Goal: Task Accomplishment & Management: Use online tool/utility

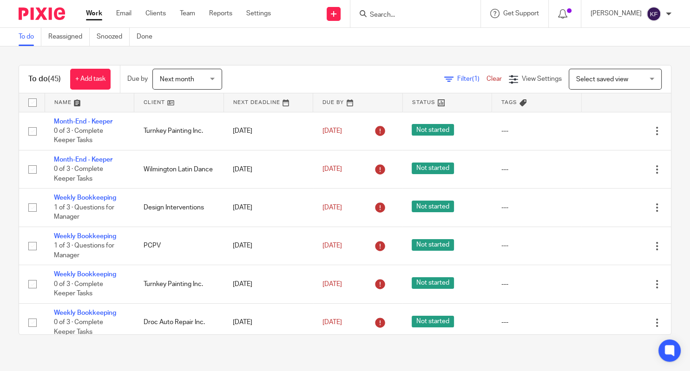
scroll to position [20, 0]
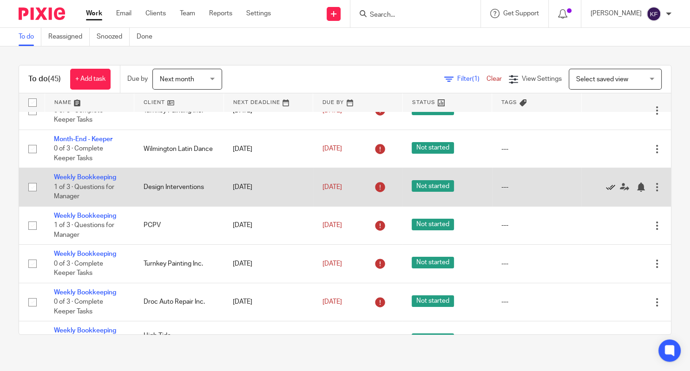
click at [609, 188] on icon at bounding box center [610, 187] width 9 height 9
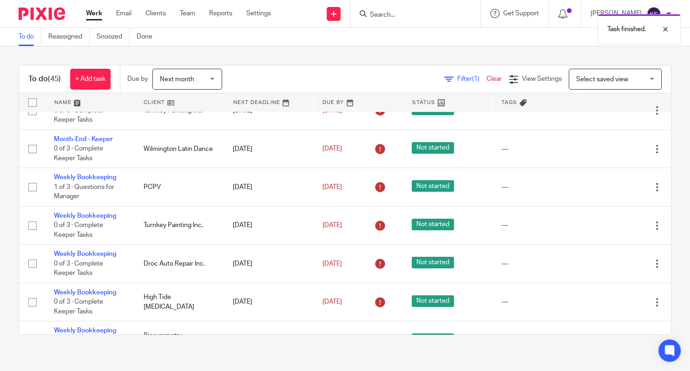
click at [609, 188] on icon at bounding box center [610, 187] width 9 height 9
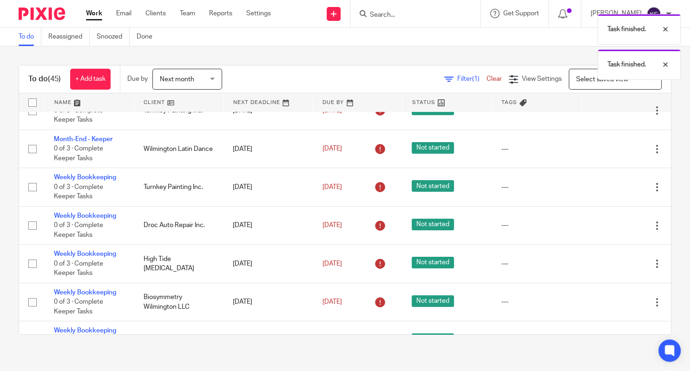
click at [609, 188] on icon at bounding box center [610, 187] width 9 height 9
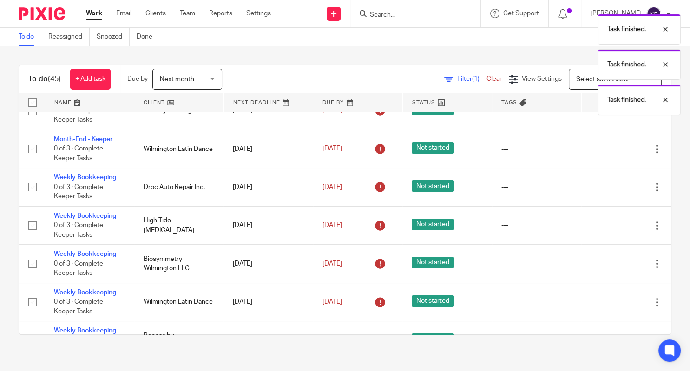
click at [609, 188] on icon at bounding box center [610, 187] width 9 height 9
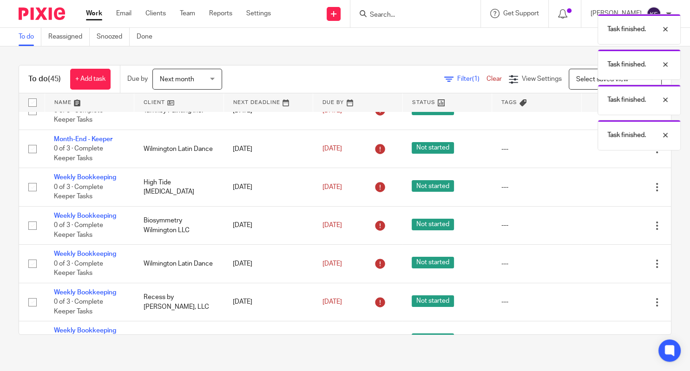
click at [609, 188] on icon at bounding box center [610, 187] width 9 height 9
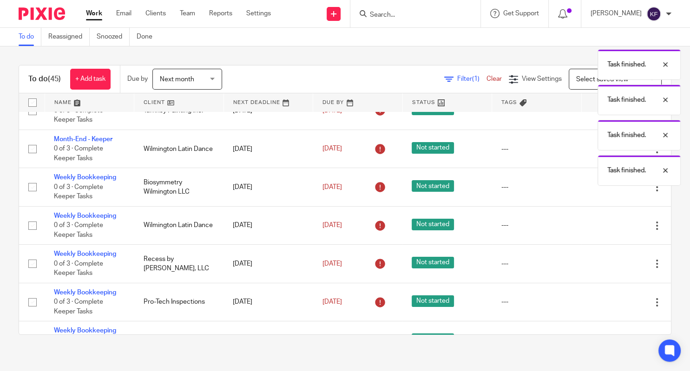
click at [609, 188] on icon at bounding box center [610, 187] width 9 height 9
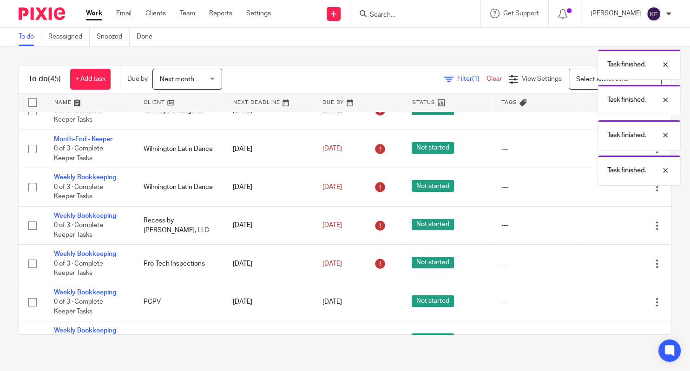
click at [609, 188] on icon at bounding box center [610, 187] width 9 height 9
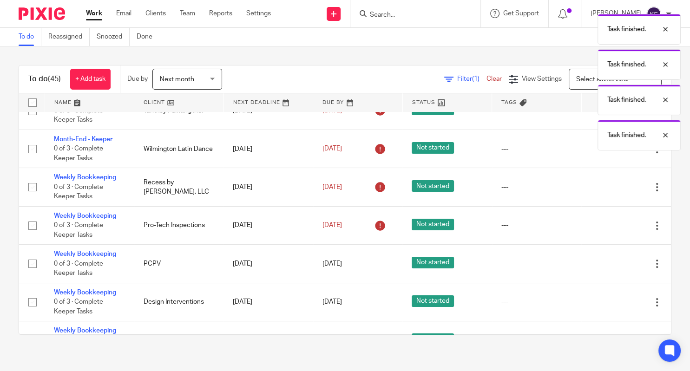
click at [609, 188] on icon at bounding box center [610, 187] width 9 height 9
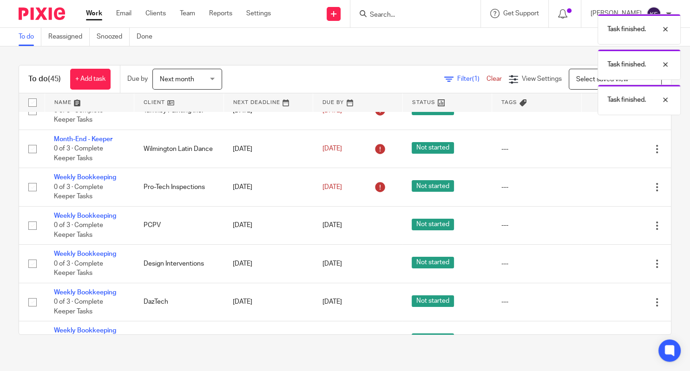
click at [609, 188] on icon at bounding box center [610, 187] width 9 height 9
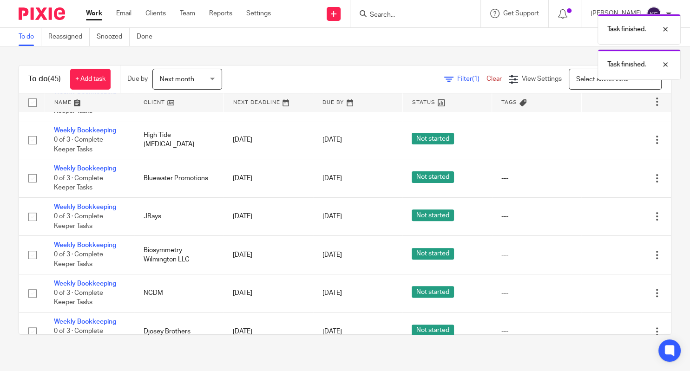
scroll to position [336, 0]
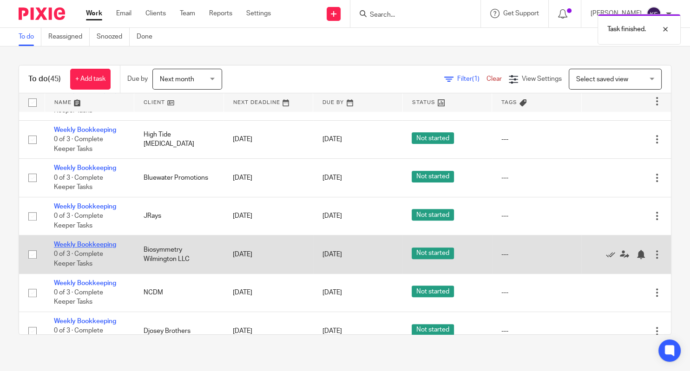
click at [103, 248] on link "Weekly Bookkeeping" at bounding box center [85, 245] width 62 height 7
